Goal: Book appointment/travel/reservation

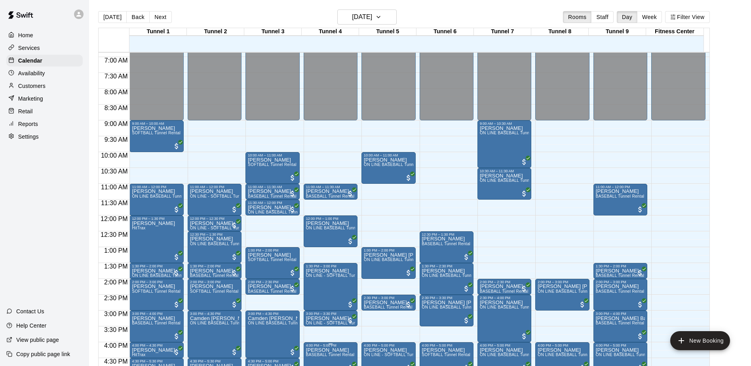
scroll to position [216, 0]
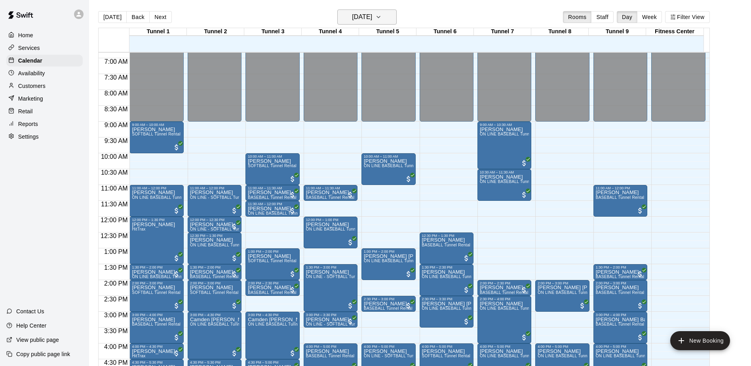
click at [382, 16] on icon "button" at bounding box center [378, 17] width 6 height 10
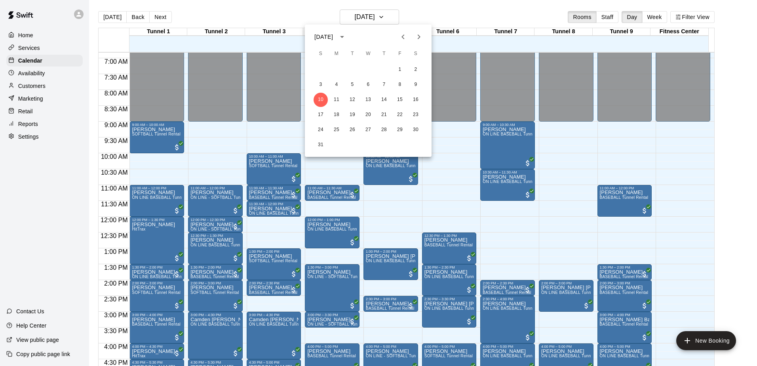
click at [422, 18] on div at bounding box center [378, 183] width 757 height 366
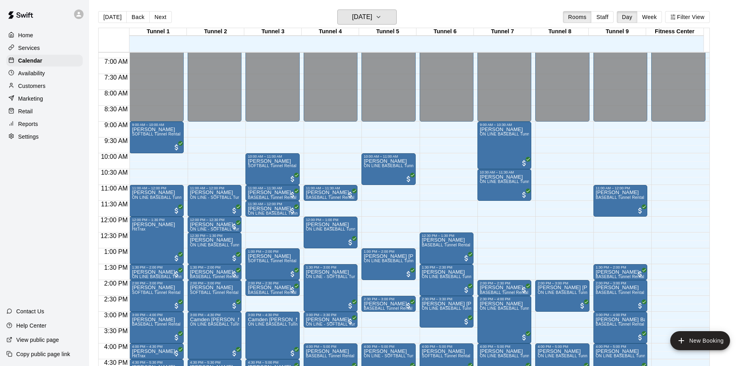
scroll to position [295, 0]
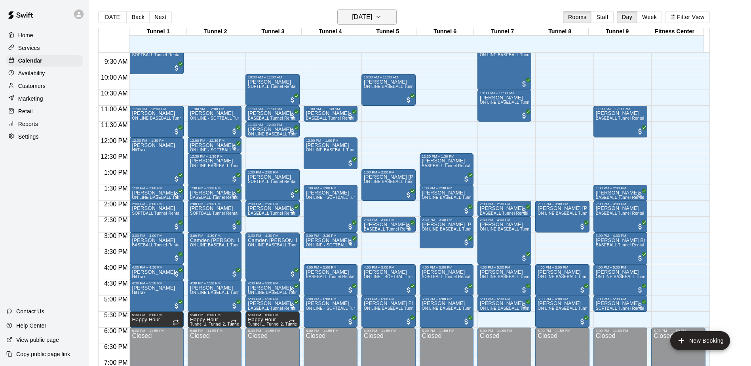
click at [382, 16] on icon "button" at bounding box center [378, 17] width 6 height 10
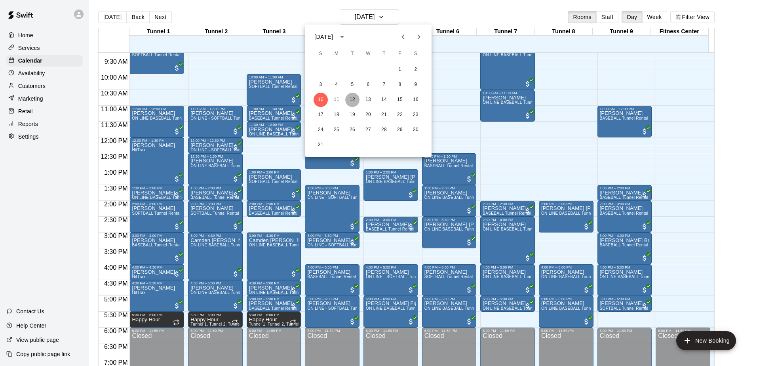
click at [354, 98] on button "12" at bounding box center [352, 100] width 14 height 14
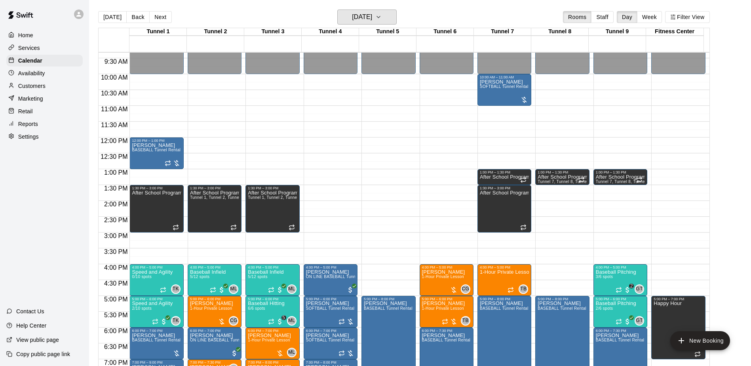
scroll to position [375, 0]
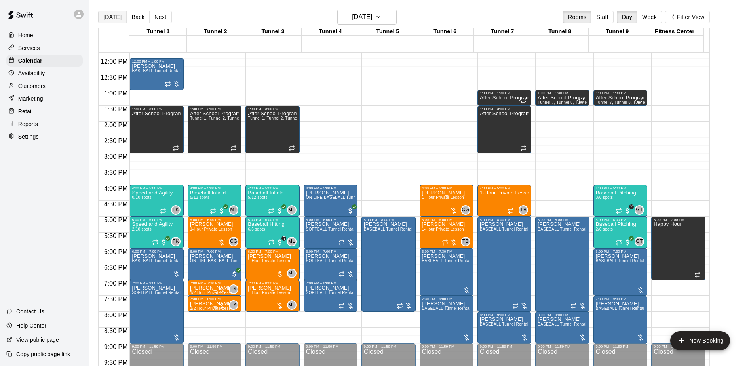
click at [103, 17] on button "[DATE]" at bounding box center [112, 17] width 29 height 12
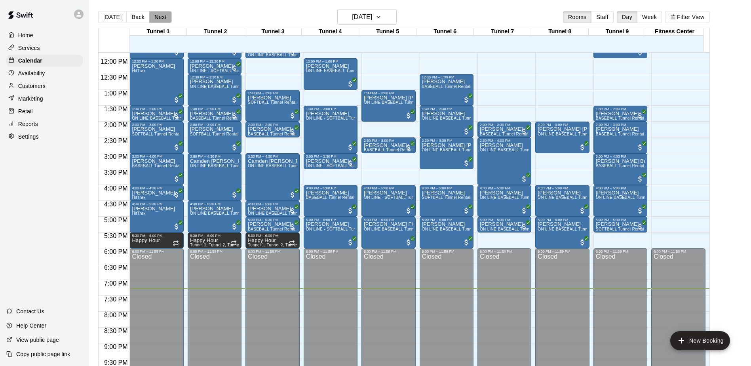
click at [154, 17] on button "Next" at bounding box center [160, 17] width 22 height 12
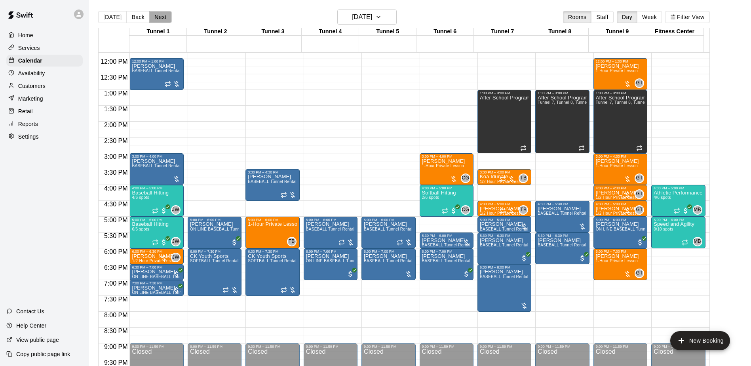
click at [155, 14] on button "Next" at bounding box center [160, 17] width 22 height 12
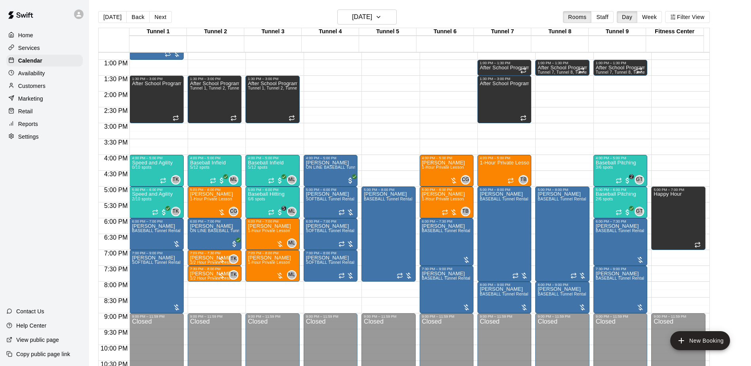
scroll to position [414, 0]
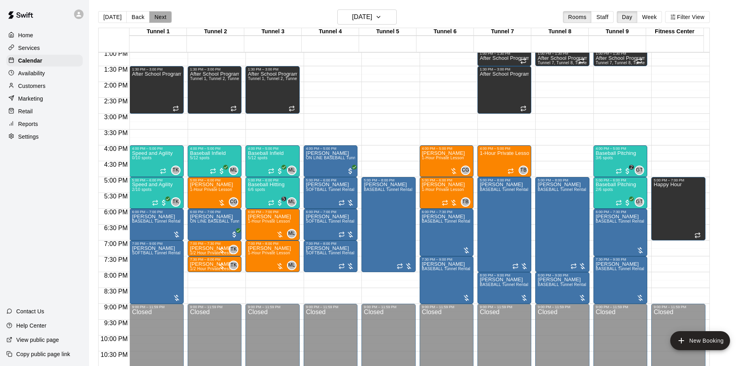
click at [160, 15] on button "Next" at bounding box center [160, 17] width 22 height 12
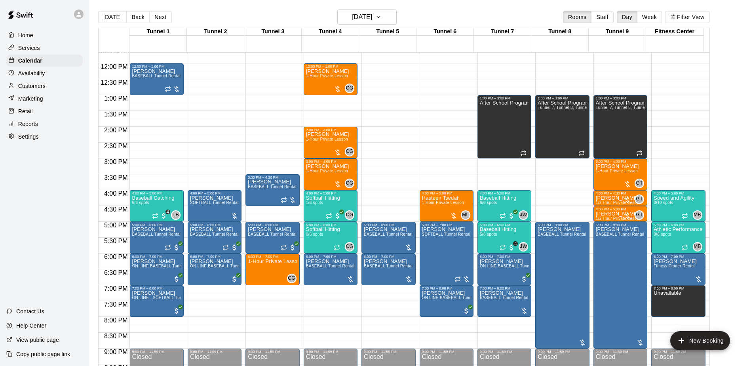
scroll to position [375, 0]
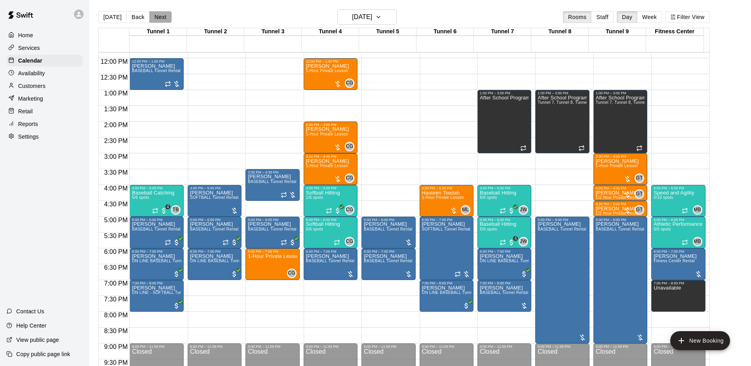
click at [158, 15] on button "Next" at bounding box center [160, 17] width 22 height 12
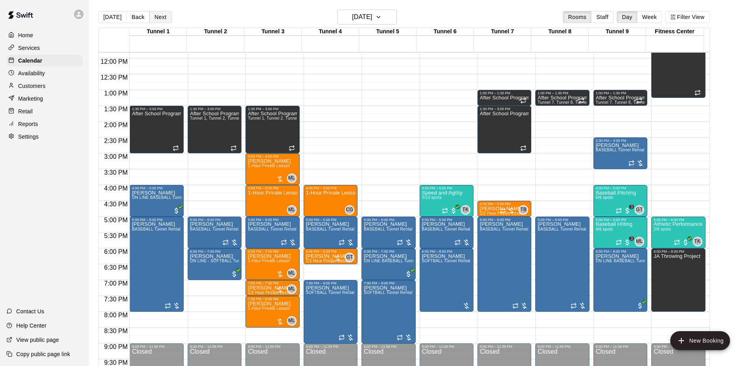
click at [158, 15] on button "Next" at bounding box center [160, 17] width 22 height 12
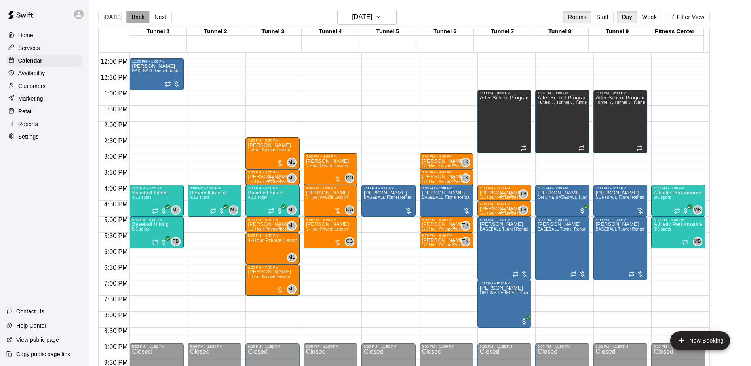
click at [127, 20] on button "Back" at bounding box center [137, 17] width 23 height 12
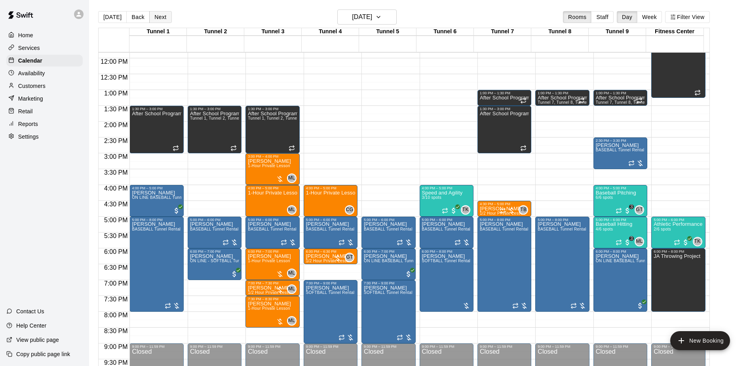
click at [149, 15] on button "Next" at bounding box center [160, 17] width 22 height 12
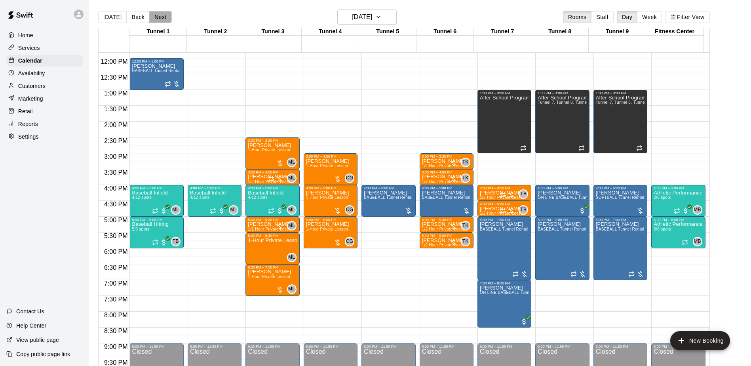
click at [156, 16] on button "Next" at bounding box center [160, 17] width 22 height 12
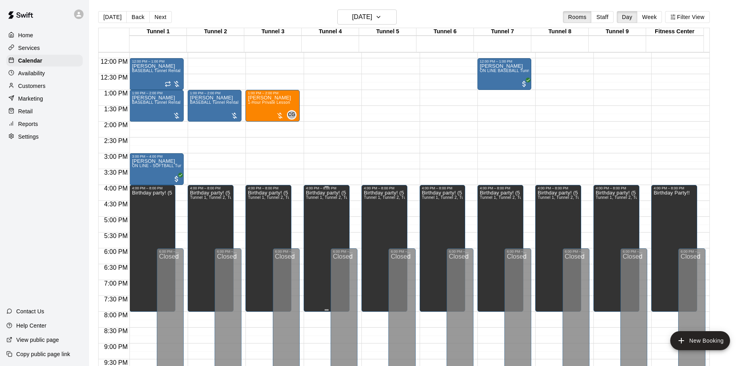
click at [327, 200] on span "Tunnel 1, Tunnel 2, Tunnel 3, Tunnel 4, Tunnel 5, Tunnel 6, Tunnel 7, Tunnel 8,…" at bounding box center [389, 197] width 166 height 4
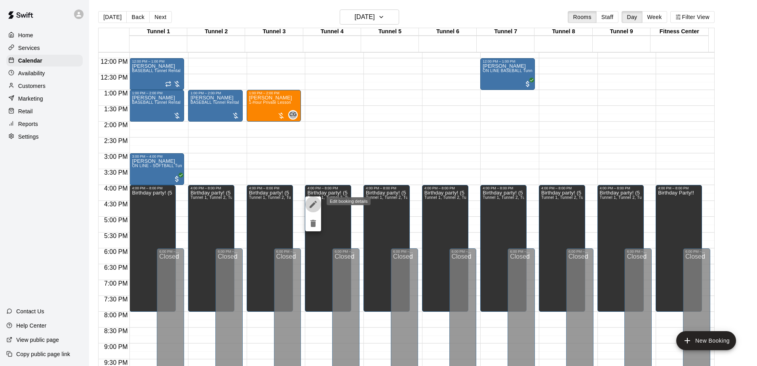
click at [312, 204] on icon "edit" at bounding box center [313, 205] width 10 height 10
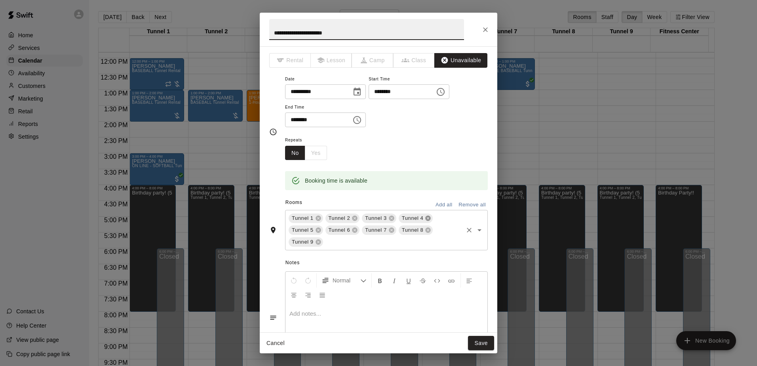
click at [429, 219] on icon at bounding box center [428, 218] width 5 height 5
click at [425, 217] on icon at bounding box center [428, 218] width 6 height 6
click at [428, 217] on icon at bounding box center [428, 218] width 5 height 5
click at [483, 343] on button "Save" at bounding box center [481, 343] width 26 height 15
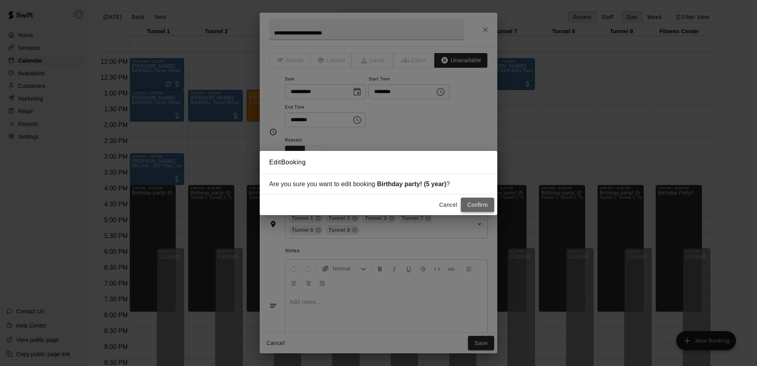
click at [485, 206] on button "Confirm" at bounding box center [477, 205] width 33 height 15
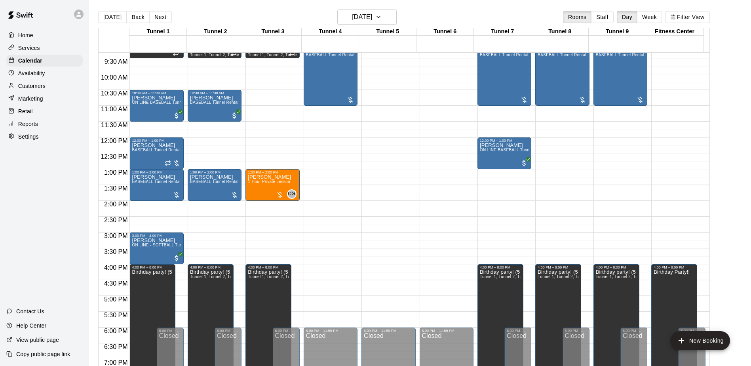
scroll to position [256, 0]
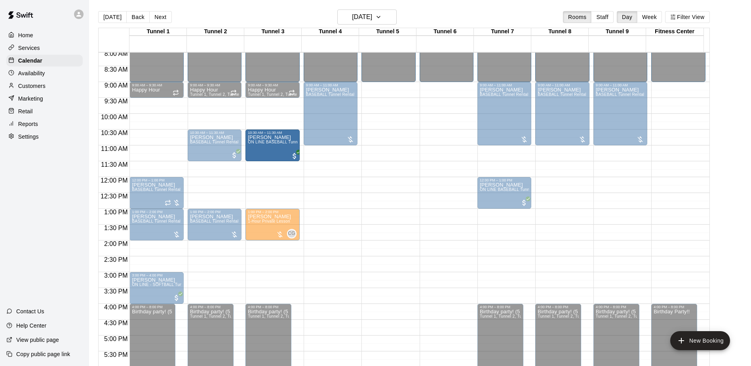
drag, startPoint x: 146, startPoint y: 152, endPoint x: 271, endPoint y: 154, distance: 124.7
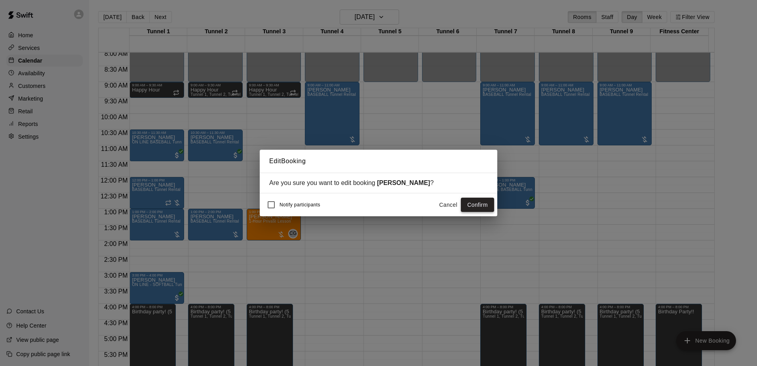
click at [478, 204] on button "Confirm" at bounding box center [477, 205] width 33 height 15
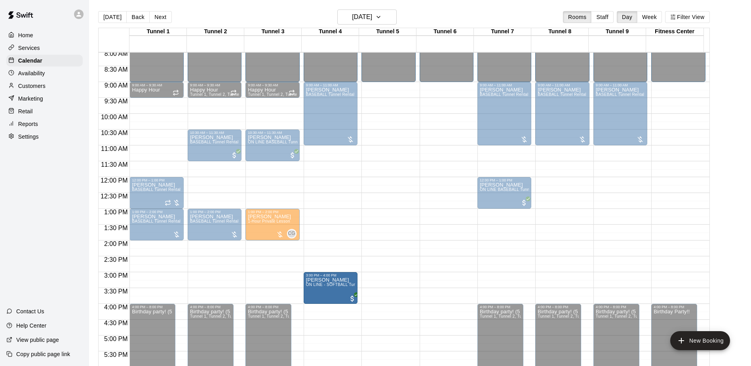
drag, startPoint x: 169, startPoint y: 289, endPoint x: 306, endPoint y: 289, distance: 137.0
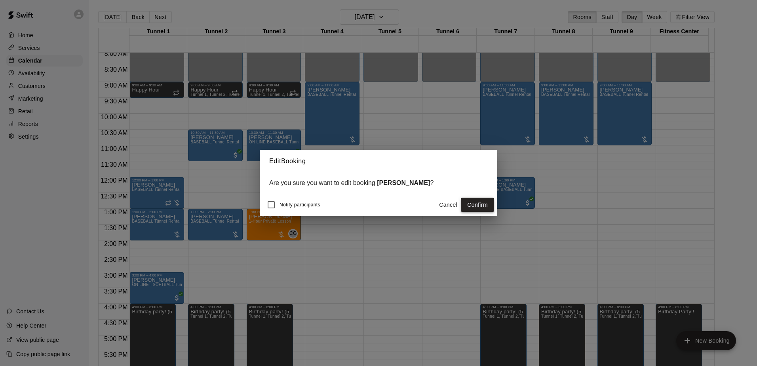
click at [485, 201] on button "Confirm" at bounding box center [477, 205] width 33 height 15
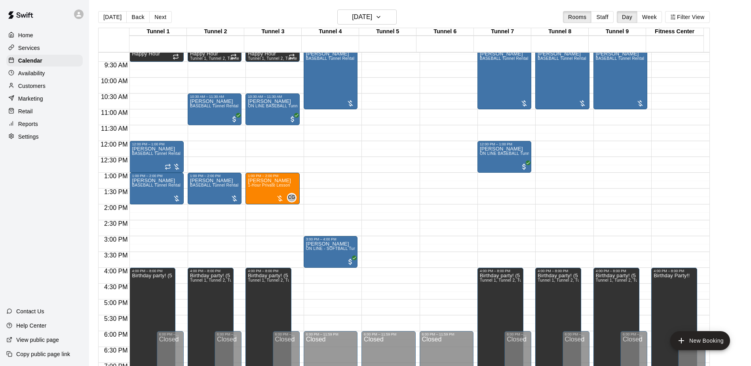
scroll to position [216, 0]
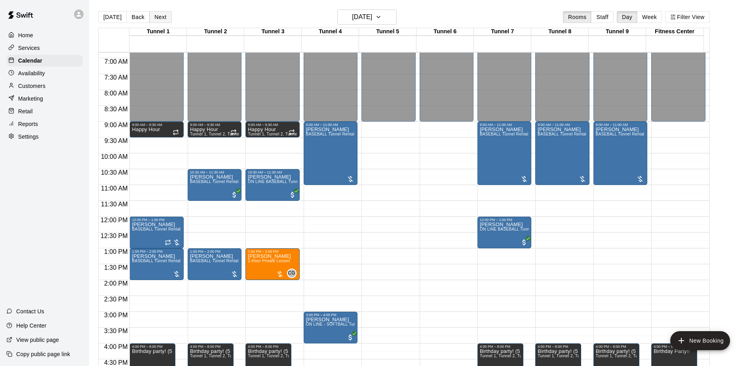
click at [160, 12] on button "Next" at bounding box center [160, 17] width 22 height 12
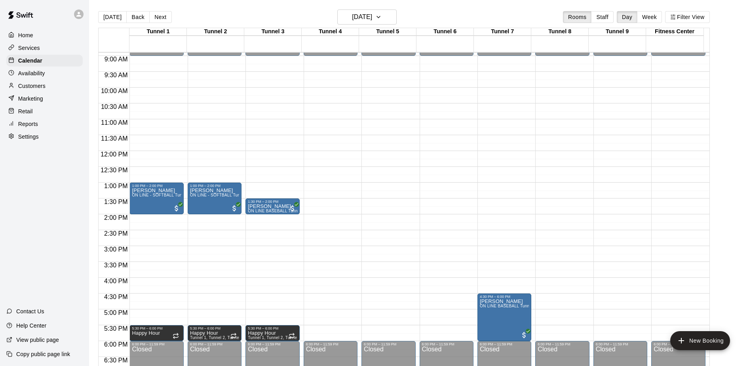
scroll to position [295, 0]
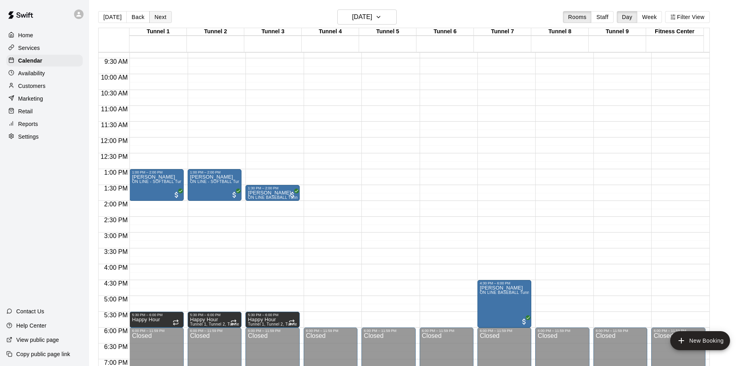
click at [150, 15] on button "Next" at bounding box center [160, 17] width 22 height 12
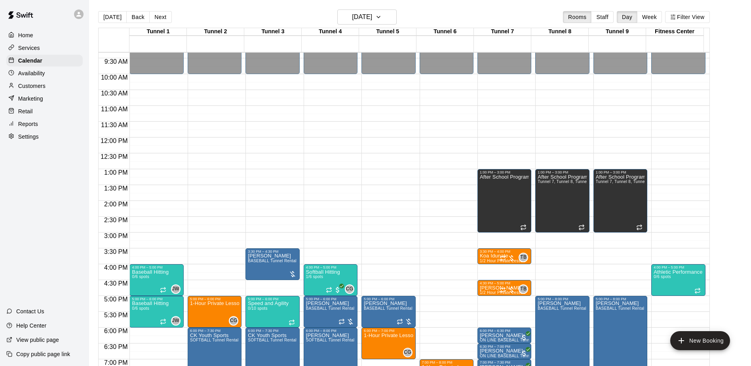
scroll to position [335, 0]
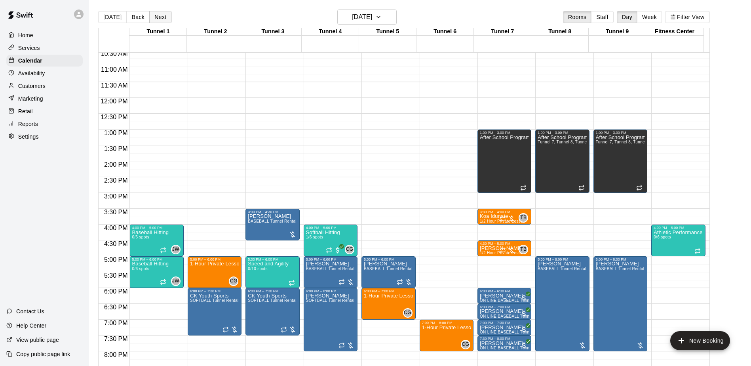
click at [156, 20] on button "Next" at bounding box center [160, 17] width 22 height 12
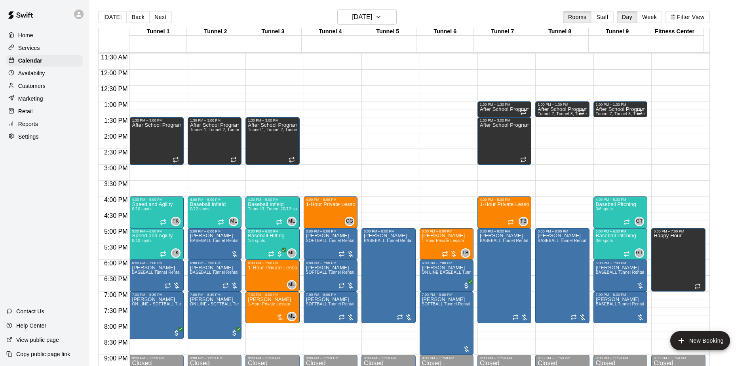
scroll to position [375, 0]
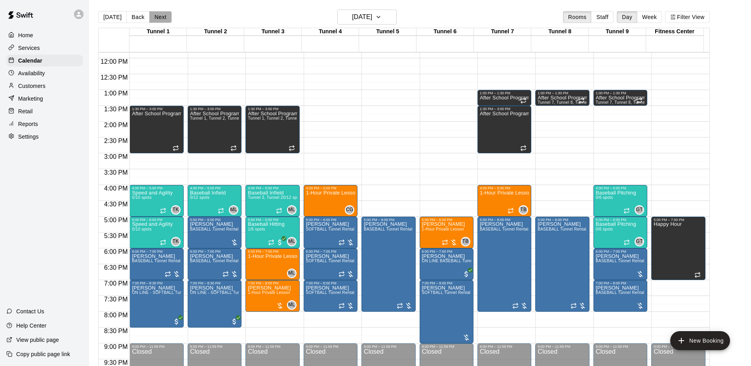
click at [160, 14] on button "Next" at bounding box center [160, 17] width 22 height 12
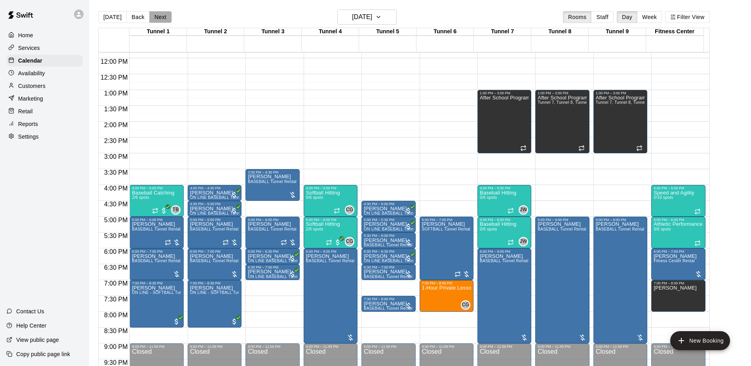
click at [163, 13] on button "Next" at bounding box center [160, 17] width 22 height 12
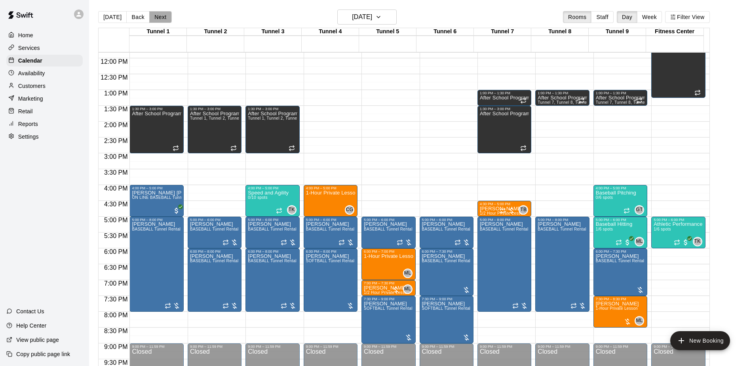
click at [163, 13] on button "Next" at bounding box center [160, 17] width 22 height 12
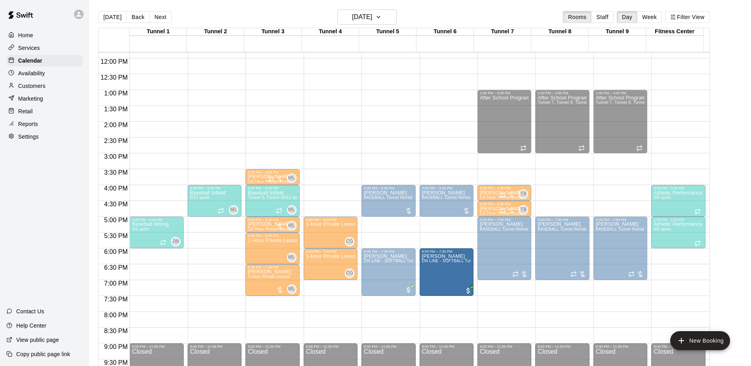
drag, startPoint x: 167, startPoint y: 276, endPoint x: 451, endPoint y: 276, distance: 283.5
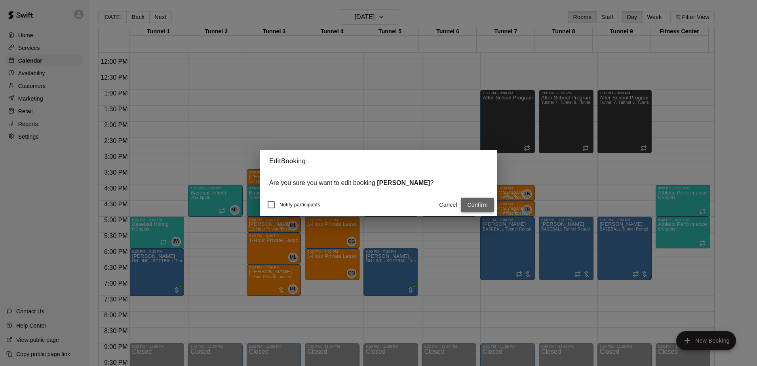
click at [476, 203] on button "Confirm" at bounding box center [477, 205] width 33 height 15
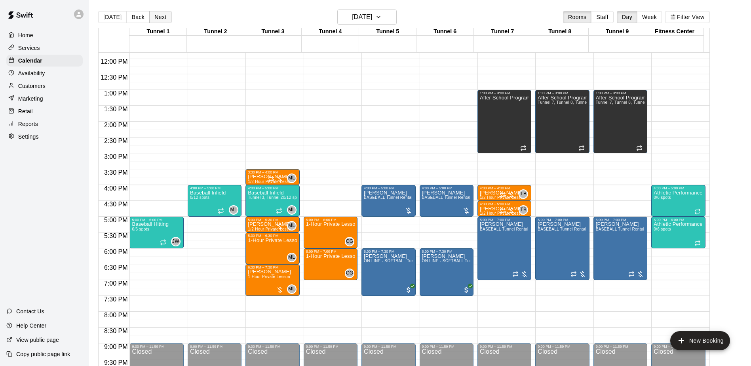
click at [153, 15] on button "Next" at bounding box center [160, 17] width 22 height 12
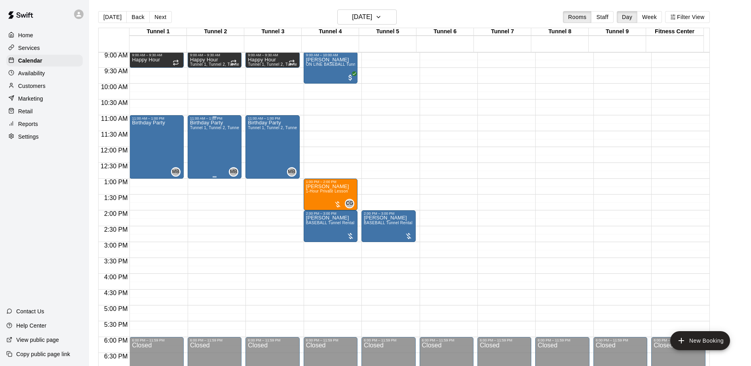
scroll to position [256, 0]
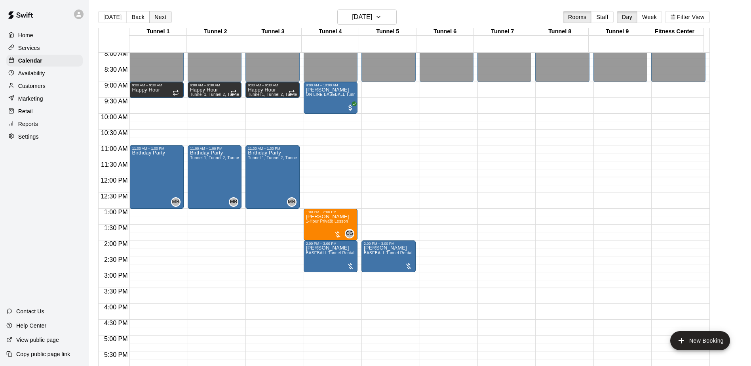
click at [162, 17] on button "Next" at bounding box center [160, 17] width 22 height 12
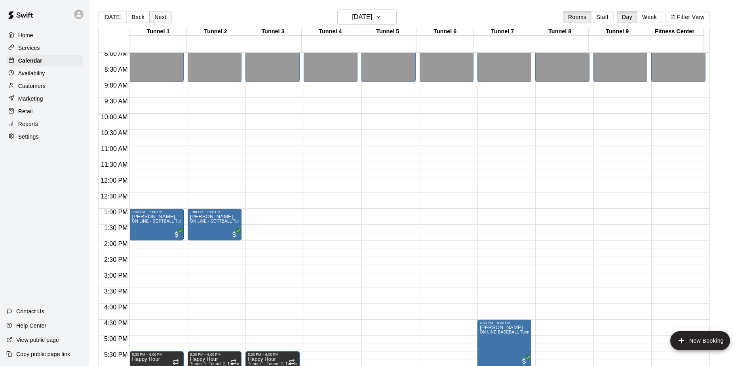
click at [156, 16] on button "Next" at bounding box center [160, 17] width 22 height 12
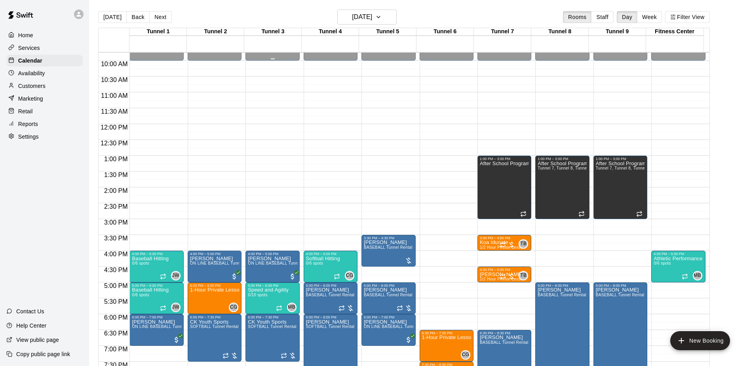
scroll to position [414, 0]
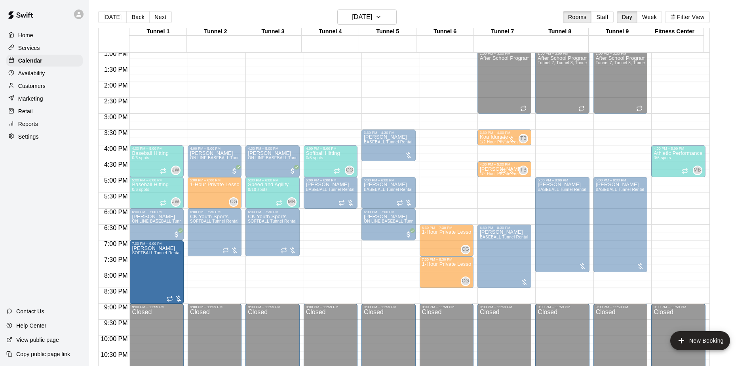
drag, startPoint x: 332, startPoint y: 237, endPoint x: 164, endPoint y: 274, distance: 172.4
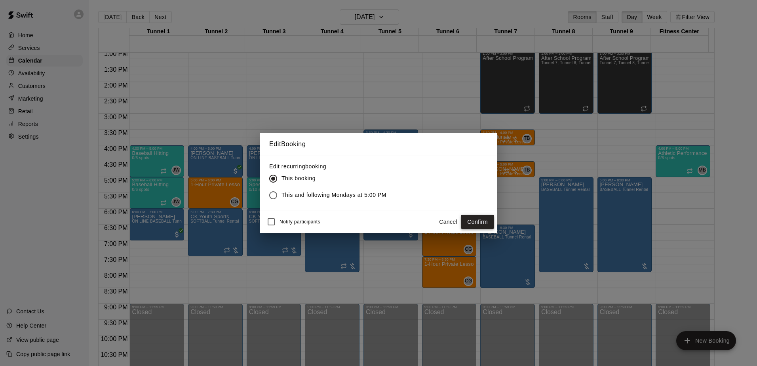
click at [471, 224] on button "Confirm" at bounding box center [477, 222] width 33 height 15
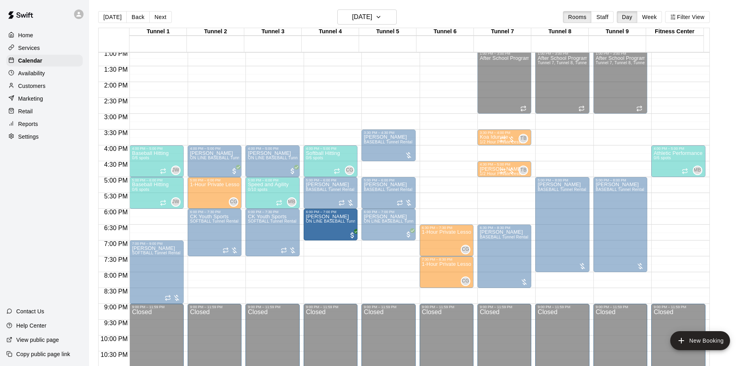
drag, startPoint x: 154, startPoint y: 230, endPoint x: 344, endPoint y: 230, distance: 190.0
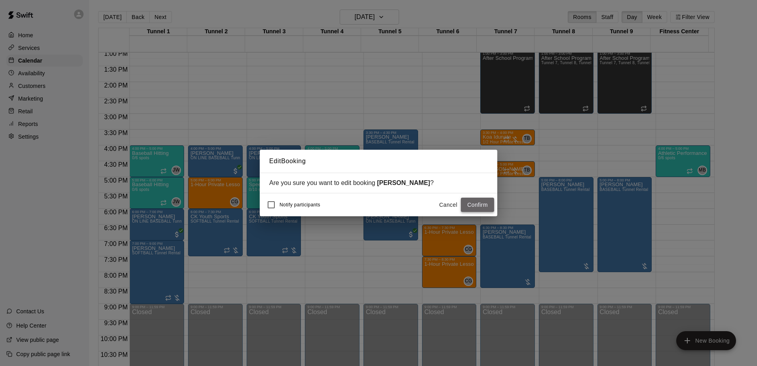
click at [478, 204] on button "Confirm" at bounding box center [477, 205] width 33 height 15
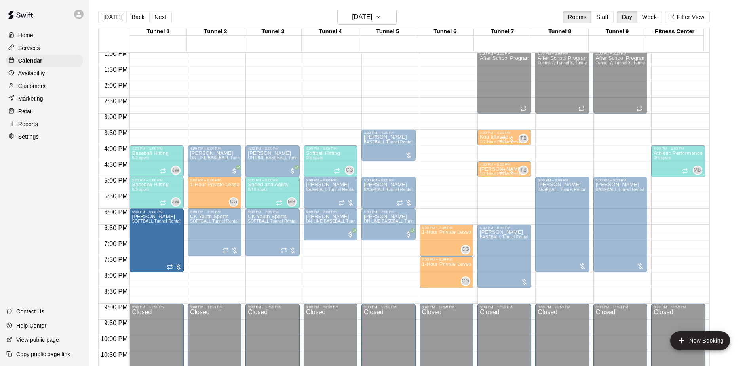
drag, startPoint x: 170, startPoint y: 270, endPoint x: 164, endPoint y: 242, distance: 29.0
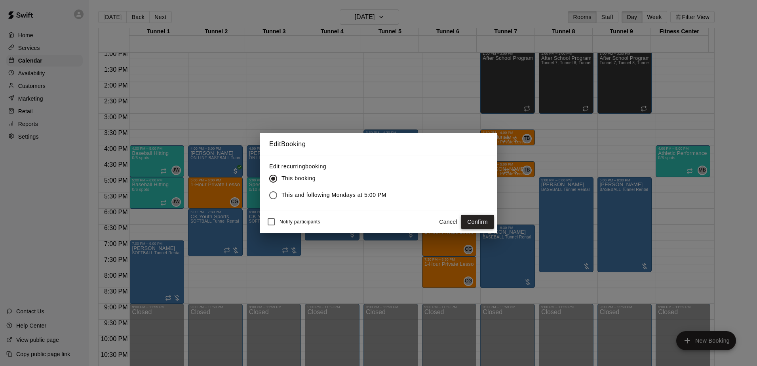
click at [465, 220] on button "Confirm" at bounding box center [477, 222] width 33 height 15
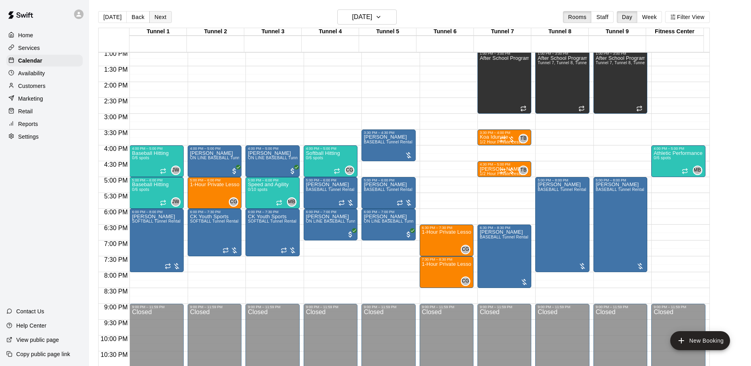
click at [158, 19] on button "Next" at bounding box center [160, 17] width 22 height 12
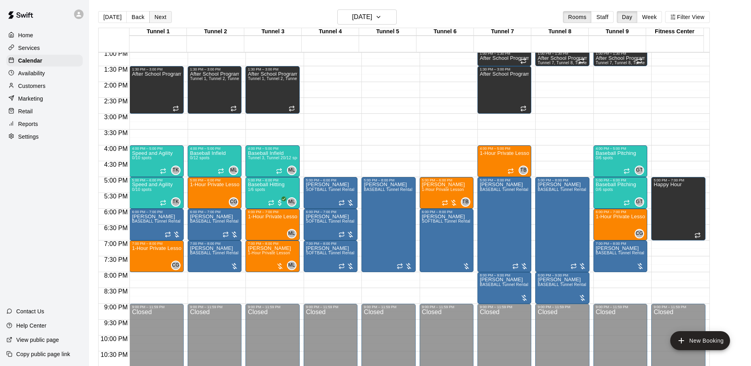
click at [158, 19] on button "Next" at bounding box center [160, 17] width 22 height 12
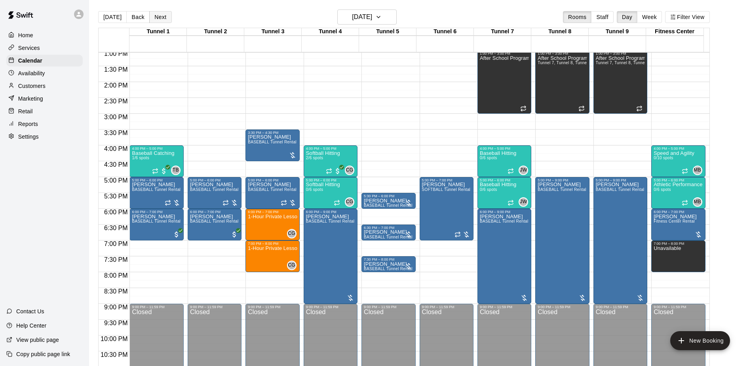
click at [157, 19] on button "Next" at bounding box center [160, 17] width 22 height 12
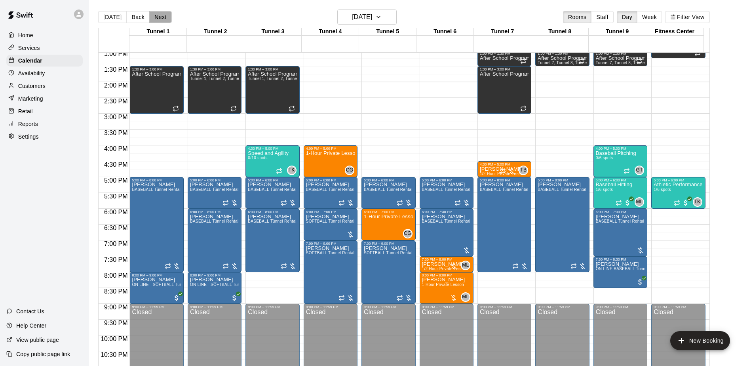
click at [157, 19] on button "Next" at bounding box center [160, 17] width 22 height 12
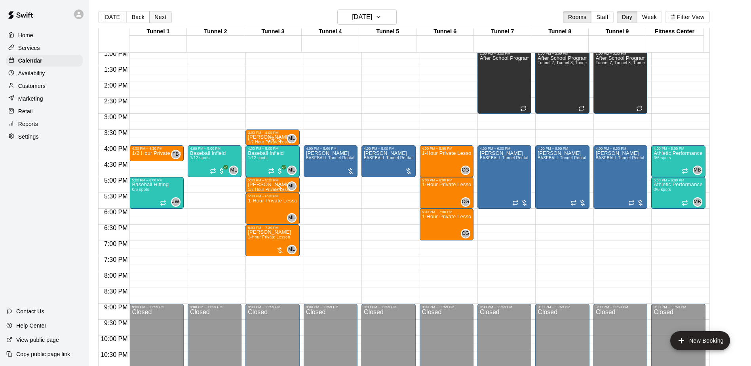
click at [157, 19] on button "Next" at bounding box center [160, 17] width 22 height 12
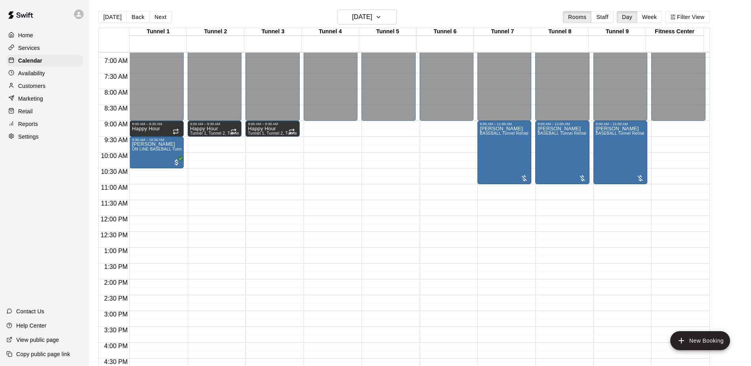
scroll to position [216, 0]
click at [118, 18] on button "[DATE]" at bounding box center [112, 17] width 29 height 12
